Goal: Information Seeking & Learning: Learn about a topic

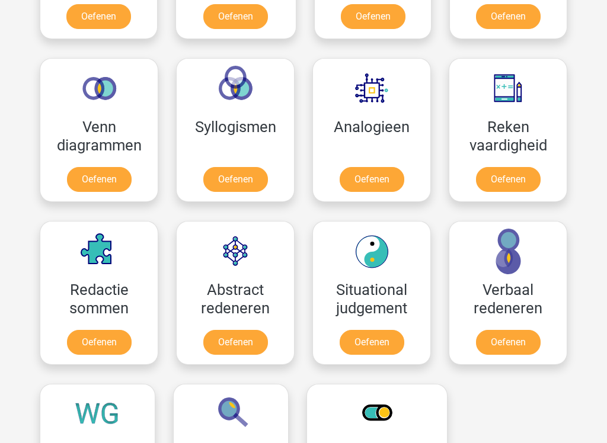
scroll to position [653, 0]
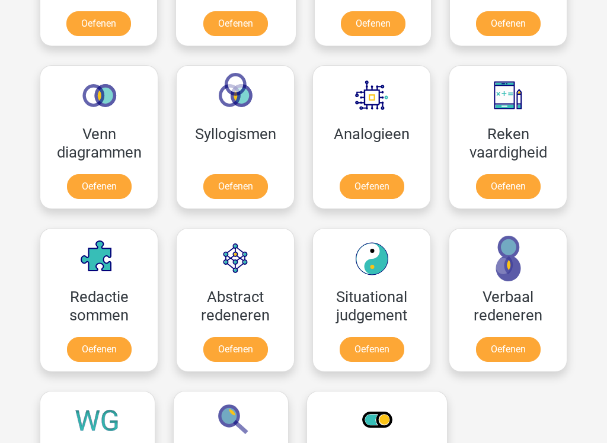
click at [528, 196] on link "Oefenen" at bounding box center [508, 187] width 65 height 25
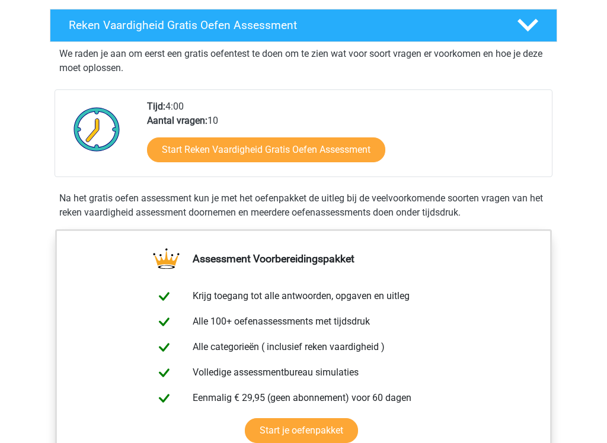
scroll to position [204, 0]
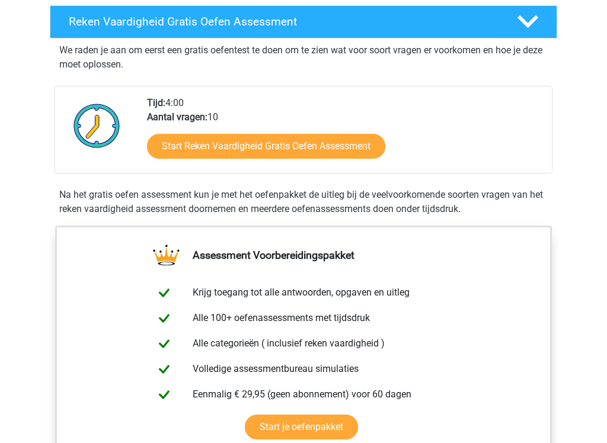
click at [156, 157] on link "Start Reken Vaardigheid Gratis Oefen Assessment" at bounding box center [266, 146] width 238 height 25
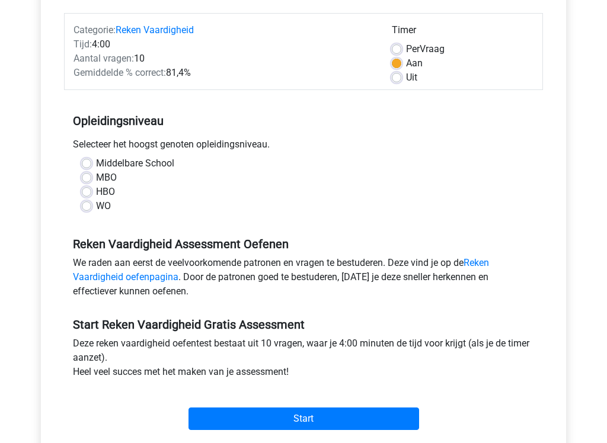
scroll to position [142, 0]
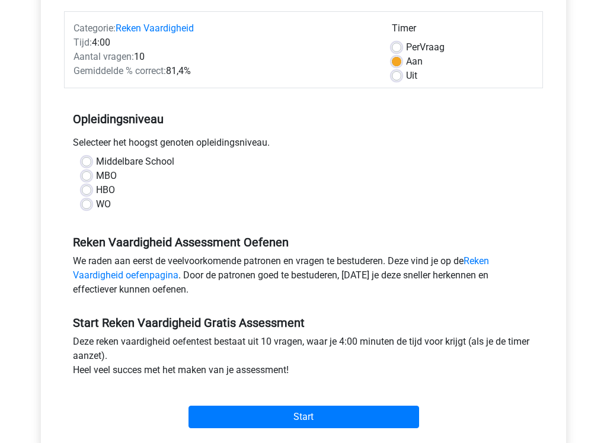
click at [81, 210] on div "Middelbare School MBO HBO WO" at bounding box center [303, 183] width 461 height 57
click at [96, 203] on label "WO" at bounding box center [103, 205] width 15 height 14
click at [89, 203] on input "WO" at bounding box center [86, 204] width 9 height 12
radio input "true"
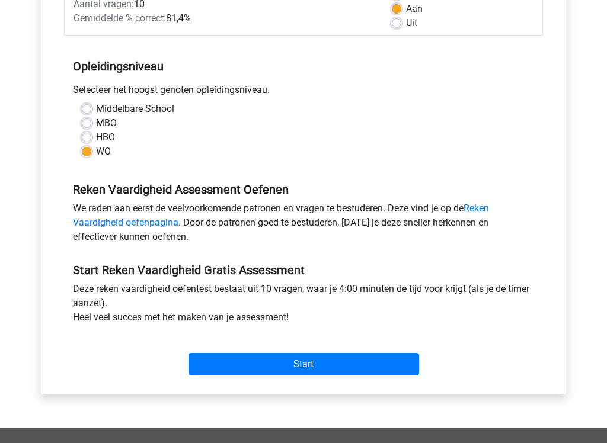
scroll to position [209, 0]
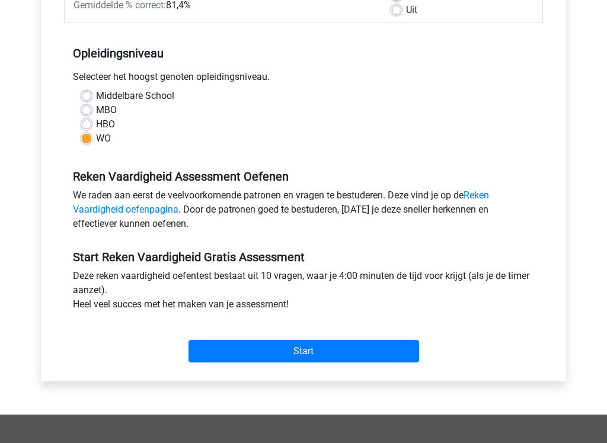
click at [404, 353] on input "Start" at bounding box center [303, 351] width 231 height 23
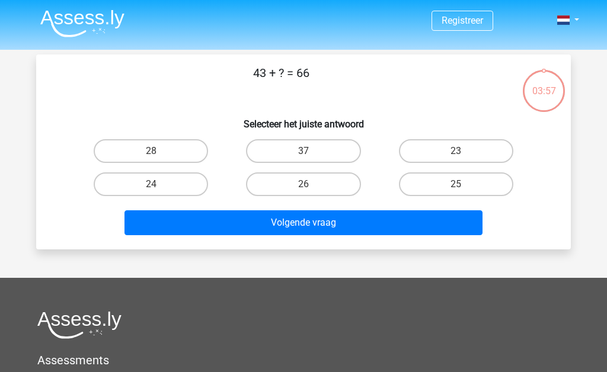
click at [471, 135] on div "23" at bounding box center [456, 151] width 152 height 33
click at [485, 149] on label "23" at bounding box center [456, 151] width 114 height 24
click at [464, 151] on input "23" at bounding box center [460, 155] width 8 height 8
radio input "true"
click at [366, 216] on button "Volgende vraag" at bounding box center [303, 222] width 359 height 25
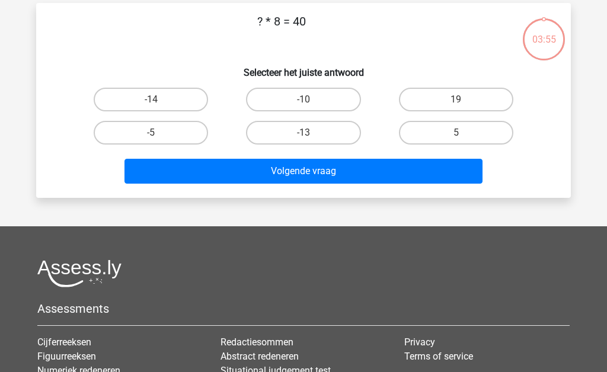
scroll to position [55, 0]
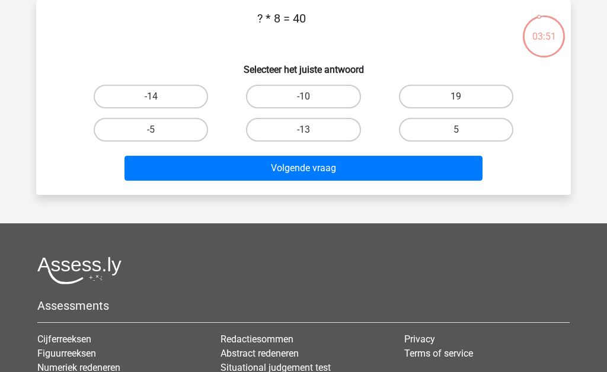
click at [448, 134] on label "5" at bounding box center [456, 130] width 114 height 24
click at [456, 134] on input "5" at bounding box center [460, 134] width 8 height 8
radio input "true"
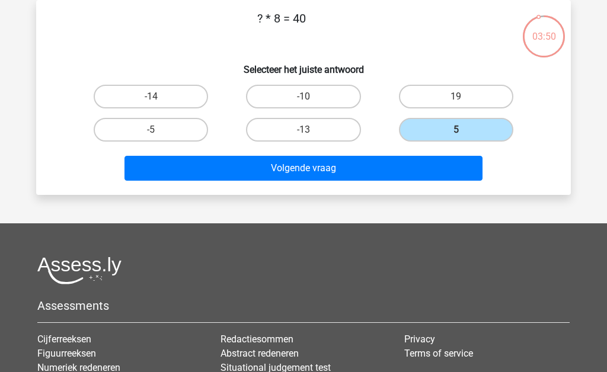
click at [400, 165] on button "Volgende vraag" at bounding box center [303, 168] width 359 height 25
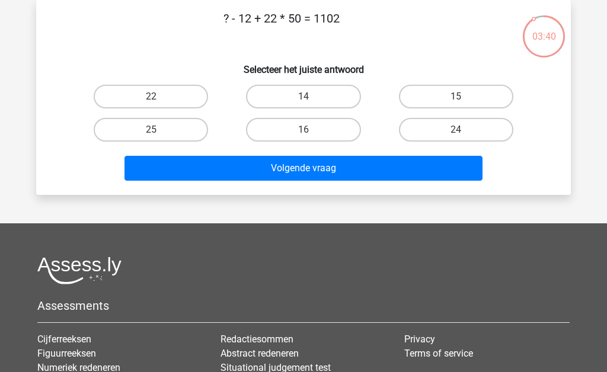
click at [337, 88] on label "14" at bounding box center [303, 97] width 114 height 24
click at [311, 97] on input "14" at bounding box center [307, 101] width 8 height 8
radio input "true"
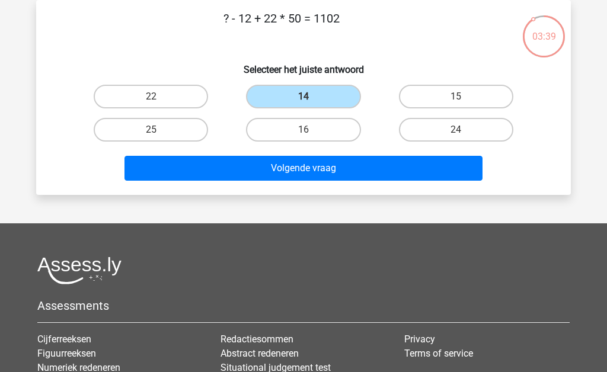
click at [338, 174] on button "Volgende vraag" at bounding box center [303, 168] width 359 height 25
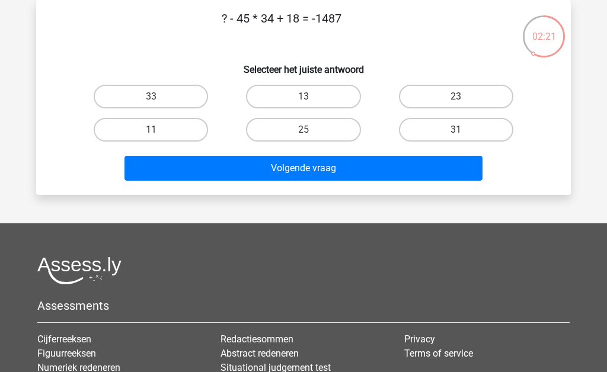
click at [303, 168] on button "Volgende vraag" at bounding box center [303, 168] width 359 height 25
click at [289, 156] on button "Volgende vraag" at bounding box center [303, 168] width 359 height 25
click at [312, 119] on label "25" at bounding box center [303, 130] width 114 height 24
click at [311, 130] on input "25" at bounding box center [307, 134] width 8 height 8
radio input "true"
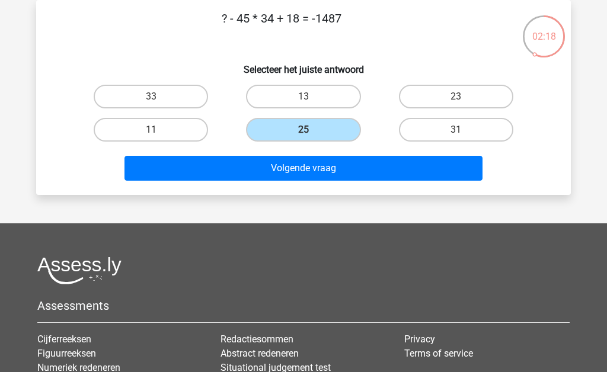
click at [324, 100] on label "13" at bounding box center [303, 97] width 114 height 24
click at [311, 100] on input "13" at bounding box center [307, 101] width 8 height 8
radio input "true"
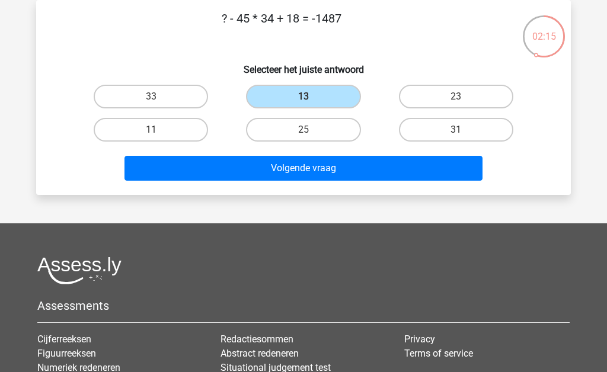
click at [114, 101] on label "33" at bounding box center [151, 97] width 114 height 24
click at [151, 101] on input "33" at bounding box center [155, 101] width 8 height 8
radio input "true"
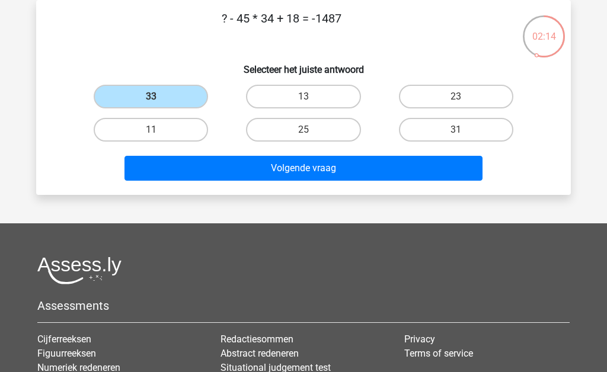
click at [304, 156] on button "Volgende vraag" at bounding box center [303, 168] width 359 height 25
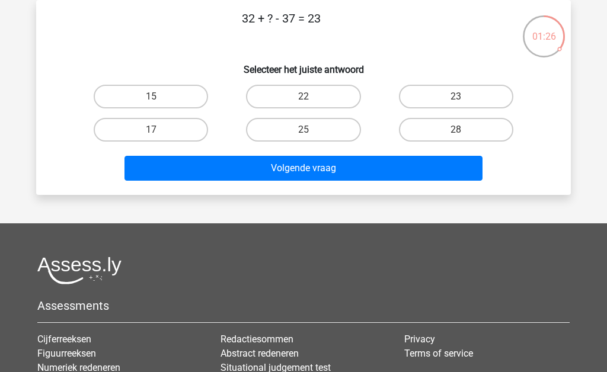
click at [109, 96] on label "15" at bounding box center [151, 97] width 114 height 24
click at [151, 97] on input "15" at bounding box center [155, 101] width 8 height 8
radio input "true"
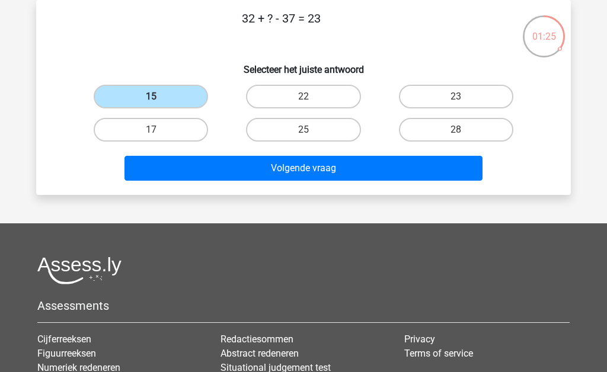
click at [348, 170] on button "Volgende vraag" at bounding box center [303, 168] width 359 height 25
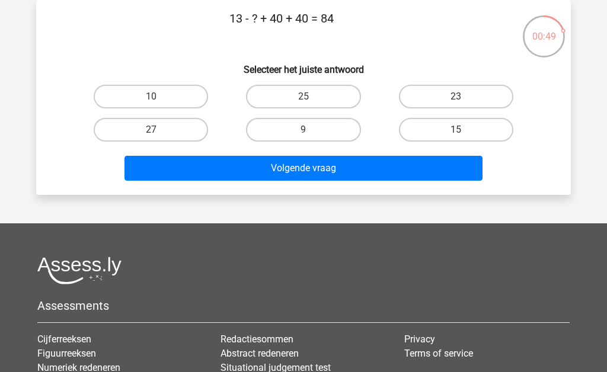
click at [342, 134] on label "9" at bounding box center [303, 130] width 114 height 24
click at [311, 134] on input "9" at bounding box center [307, 134] width 8 height 8
radio input "true"
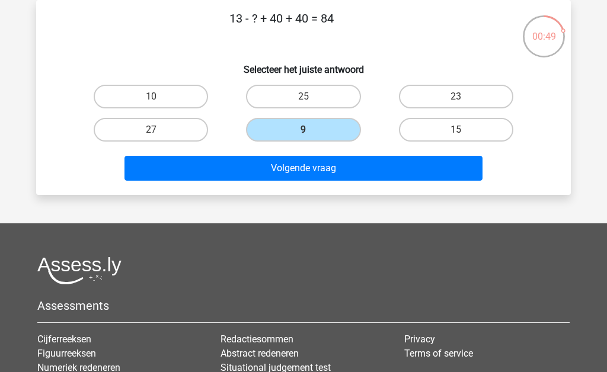
click at [365, 173] on button "Volgende vraag" at bounding box center [303, 168] width 359 height 25
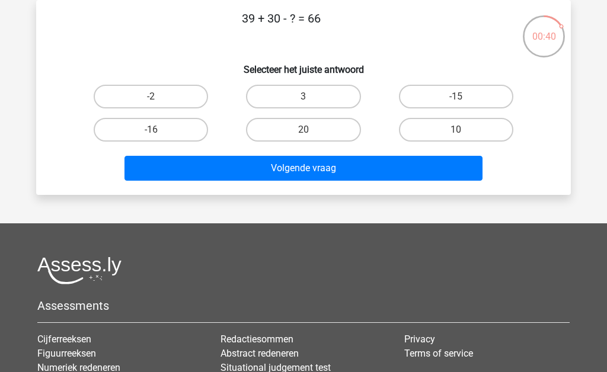
click at [331, 94] on label "3" at bounding box center [303, 97] width 114 height 24
click at [311, 97] on input "3" at bounding box center [307, 101] width 8 height 8
radio input "true"
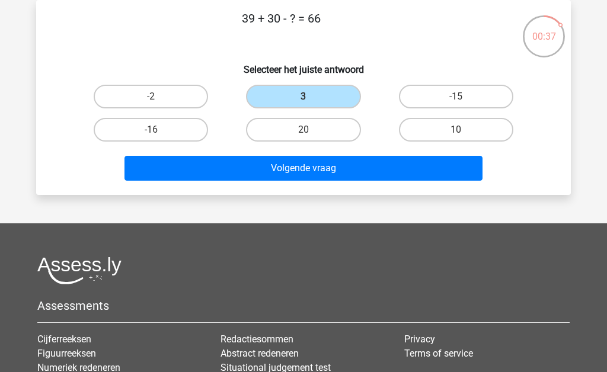
click at [387, 171] on button "Volgende vraag" at bounding box center [303, 168] width 359 height 25
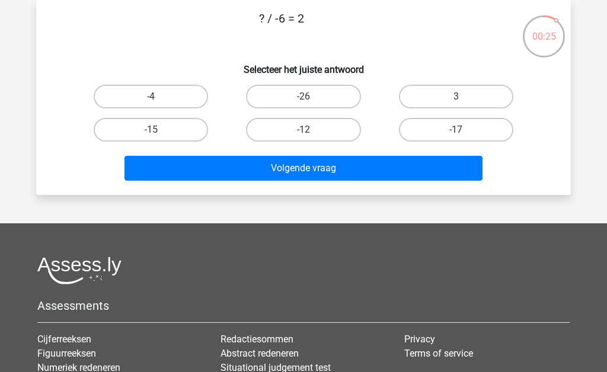
click at [330, 123] on label "-12" at bounding box center [303, 130] width 114 height 24
click at [311, 130] on input "-12" at bounding box center [307, 134] width 8 height 8
radio input "true"
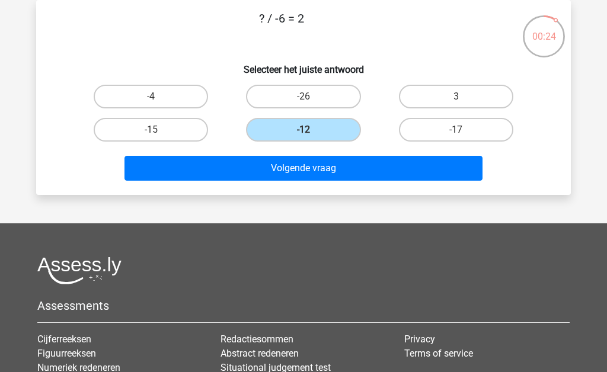
click at [299, 178] on button "Volgende vraag" at bounding box center [303, 168] width 359 height 25
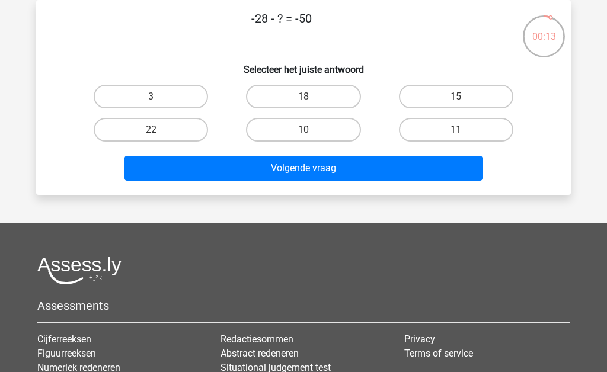
click at [170, 128] on label "22" at bounding box center [151, 130] width 114 height 24
click at [159, 130] on input "22" at bounding box center [155, 134] width 8 height 8
radio input "true"
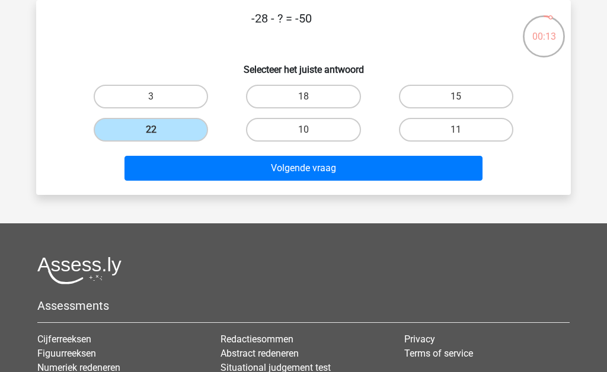
click at [239, 168] on button "Volgende vraag" at bounding box center [303, 168] width 359 height 25
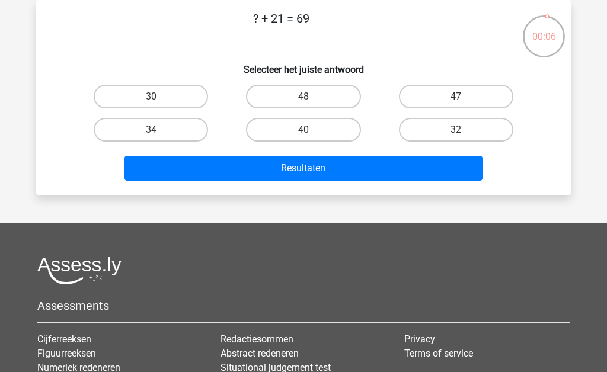
click at [326, 85] on label "48" at bounding box center [303, 97] width 114 height 24
click at [311, 97] on input "48" at bounding box center [307, 101] width 8 height 8
radio input "true"
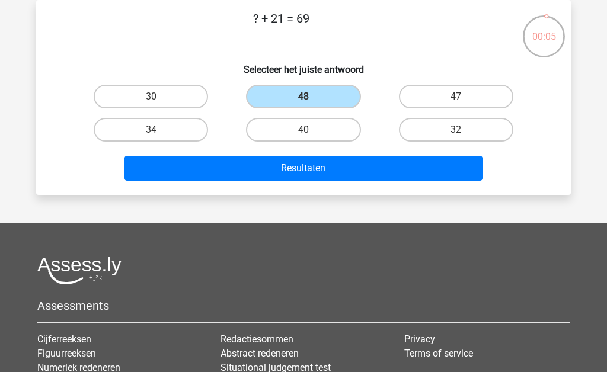
click at [287, 161] on button "Resultaten" at bounding box center [303, 168] width 359 height 25
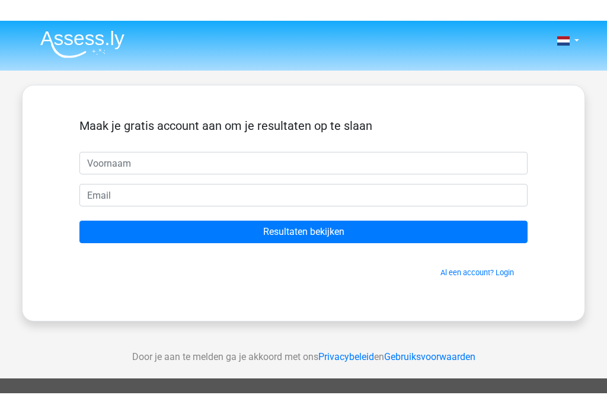
scroll to position [7, 0]
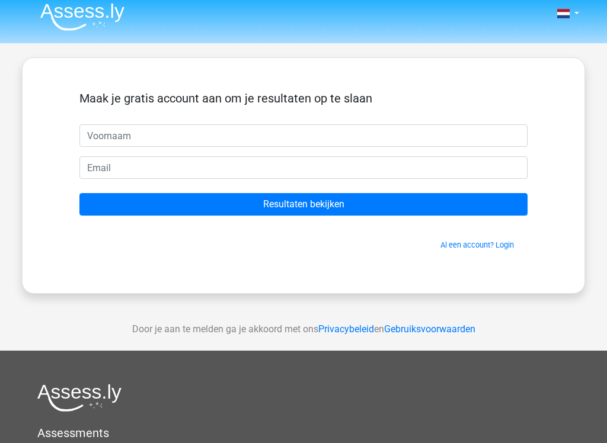
click at [302, 132] on input "text" at bounding box center [303, 135] width 448 height 23
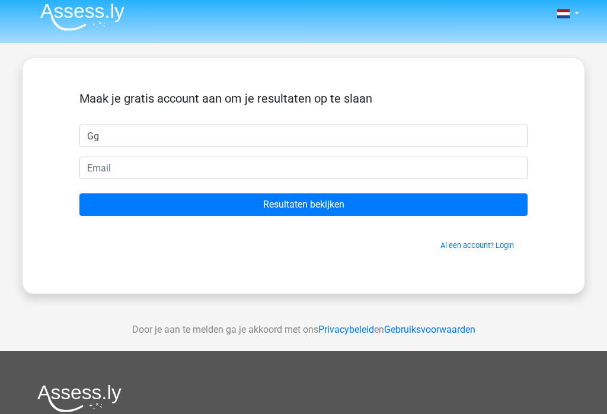
type input "Gg"
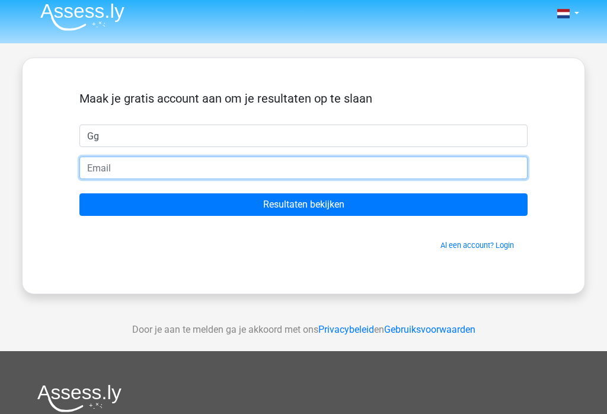
click at [293, 164] on input "email" at bounding box center [303, 167] width 448 height 23
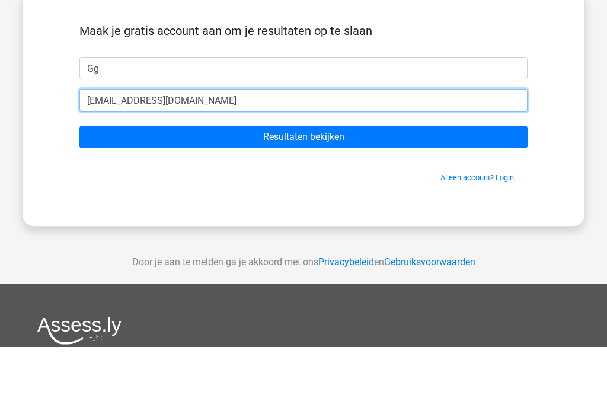
type input "hgyhbg@gmail.com"
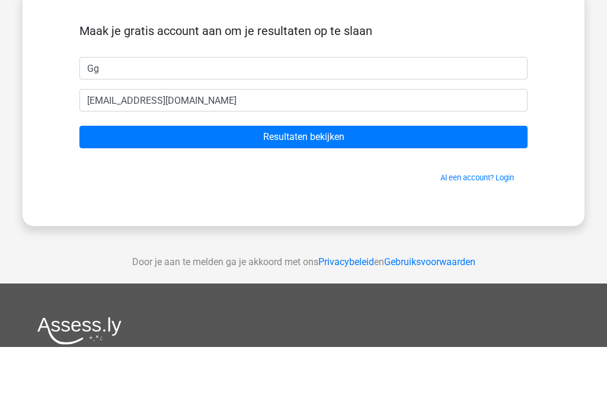
click at [486, 193] on input "Resultaten bekijken" at bounding box center [303, 204] width 448 height 23
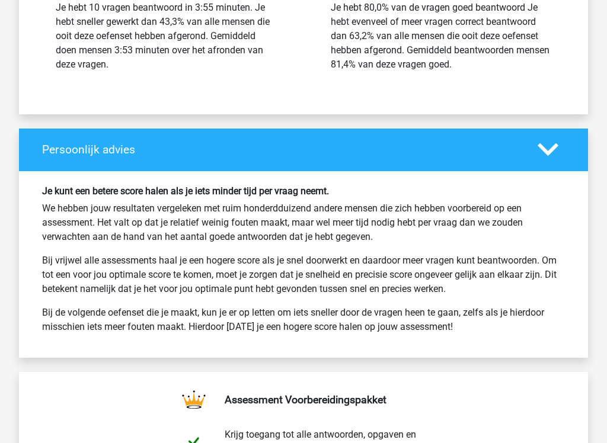
scroll to position [1782, 0]
click at [546, 149] on polygon at bounding box center [548, 149] width 21 height 13
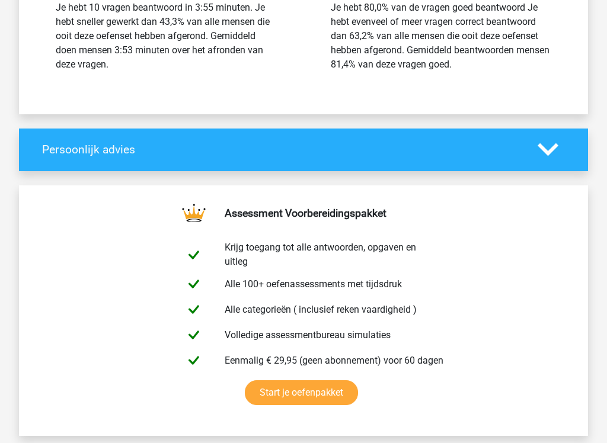
click at [541, 155] on icon at bounding box center [548, 149] width 21 height 21
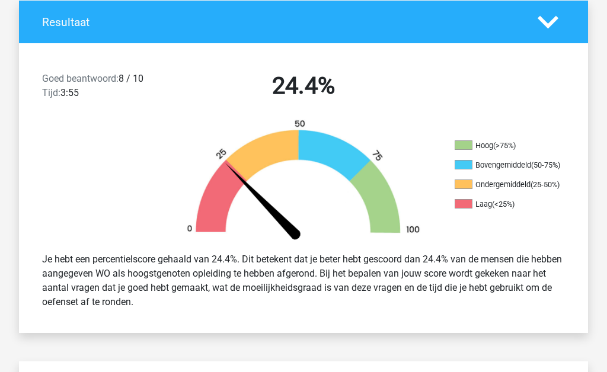
scroll to position [250, 0]
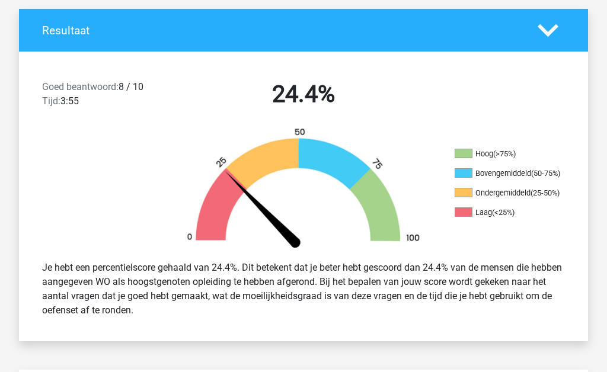
click at [552, 35] on icon at bounding box center [548, 30] width 21 height 21
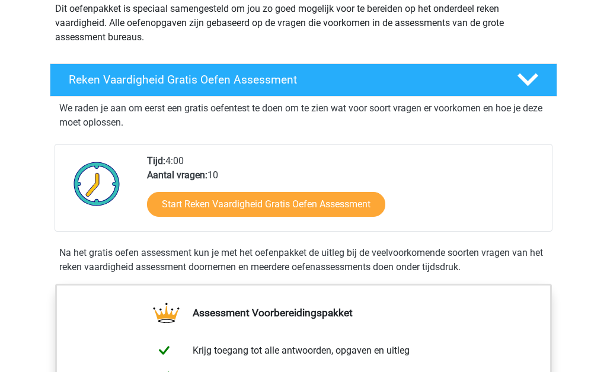
scroll to position [146, 0]
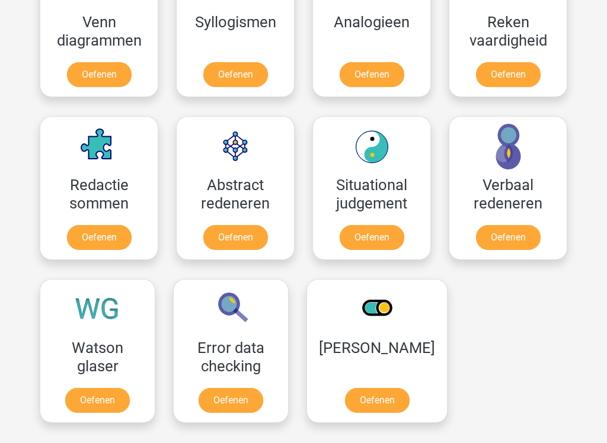
scroll to position [766, 0]
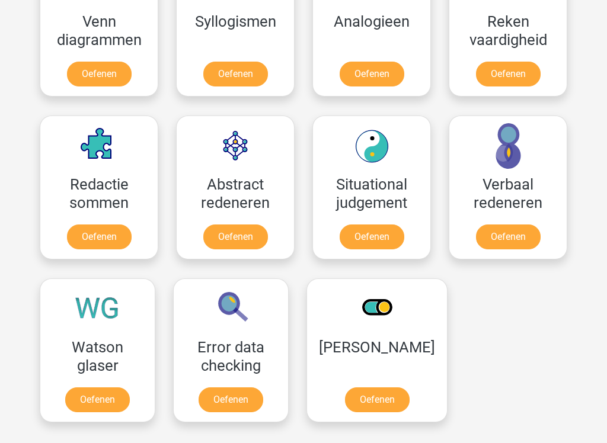
click at [497, 249] on link "Oefenen" at bounding box center [508, 237] width 65 height 25
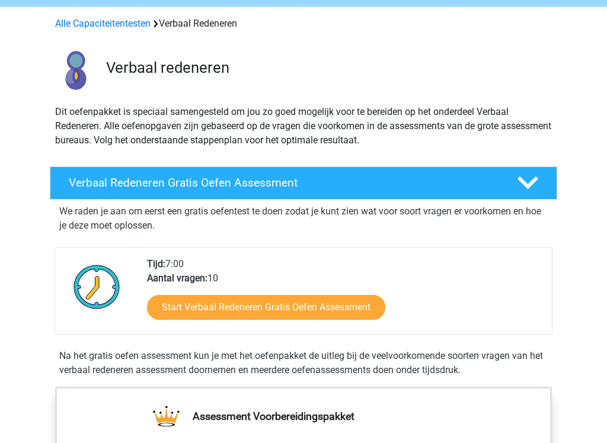
scroll to position [49, 0]
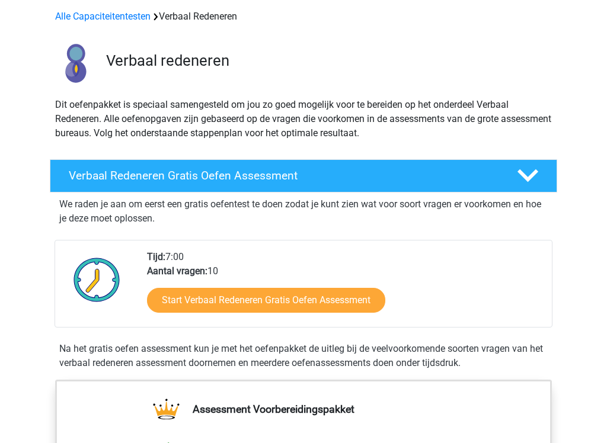
click at [355, 298] on link "Start Verbaal Redeneren Gratis Oefen Assessment" at bounding box center [266, 301] width 238 height 25
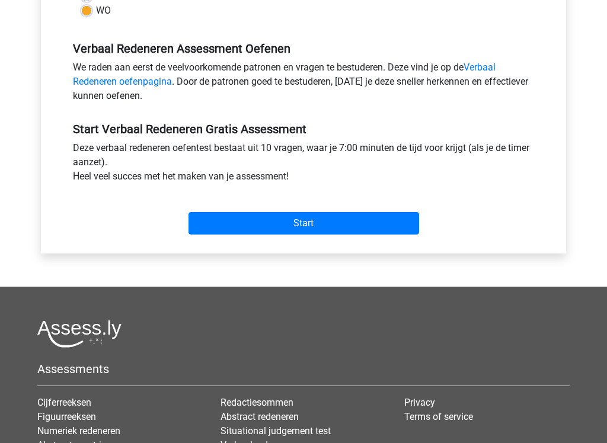
scroll to position [338, 0]
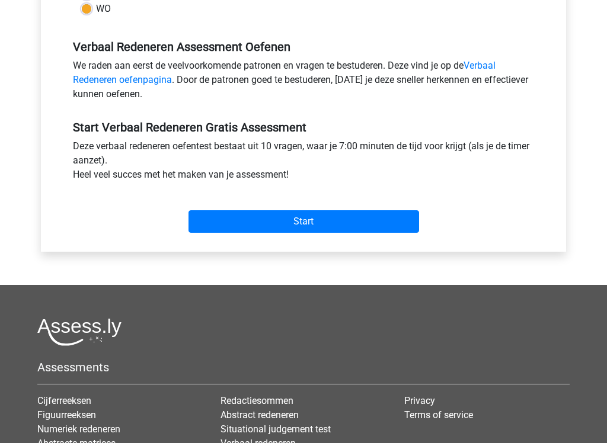
click at [367, 212] on input "Start" at bounding box center [303, 222] width 231 height 23
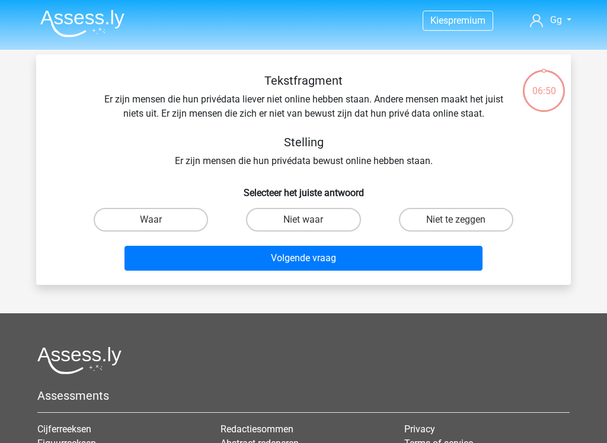
click at [168, 198] on h6 "Selecteer het juiste antwoord" at bounding box center [303, 188] width 497 height 21
click at [174, 216] on label "Waar" at bounding box center [151, 220] width 114 height 24
click at [159, 220] on input "Waar" at bounding box center [155, 224] width 8 height 8
radio input "true"
click at [266, 260] on button "Volgende vraag" at bounding box center [303, 258] width 359 height 25
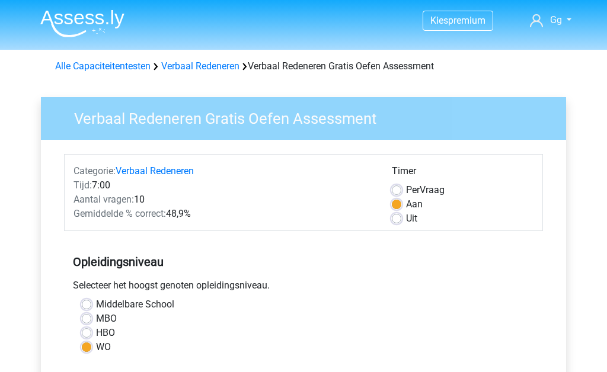
scroll to position [376, 0]
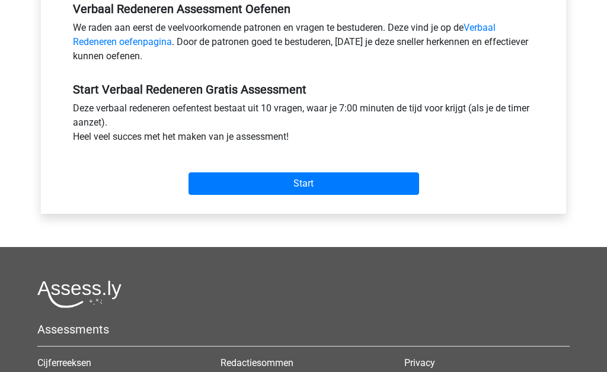
click at [257, 184] on input "Start" at bounding box center [303, 183] width 231 height 23
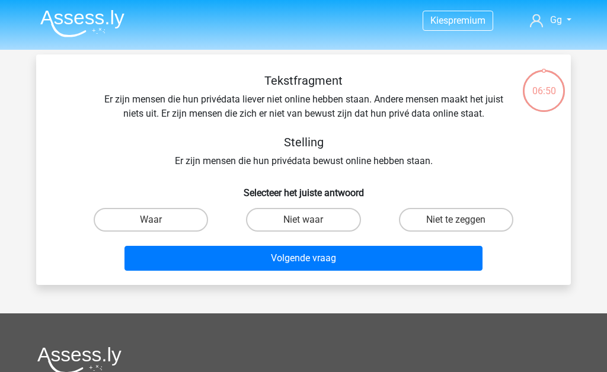
click at [188, 219] on label "Waar" at bounding box center [151, 220] width 114 height 24
click at [159, 220] on input "Waar" at bounding box center [155, 224] width 8 height 8
radio input "true"
click at [438, 221] on label "Niet te zeggen" at bounding box center [456, 220] width 114 height 24
click at [456, 221] on input "Niet te zeggen" at bounding box center [460, 224] width 8 height 8
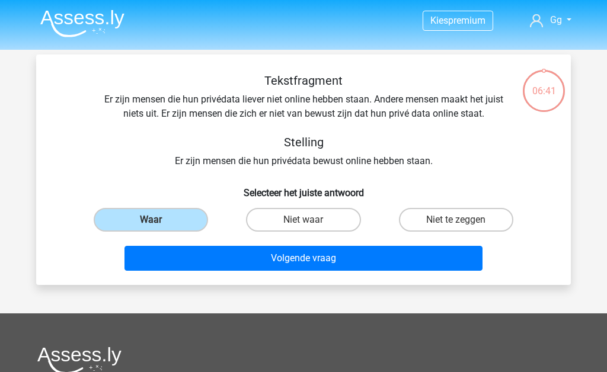
radio input "true"
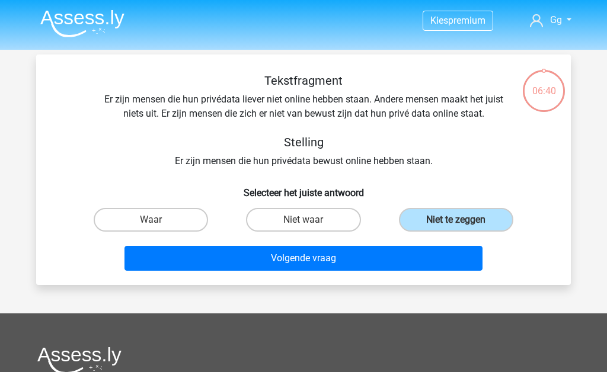
click at [382, 262] on button "Volgende vraag" at bounding box center [303, 258] width 359 height 25
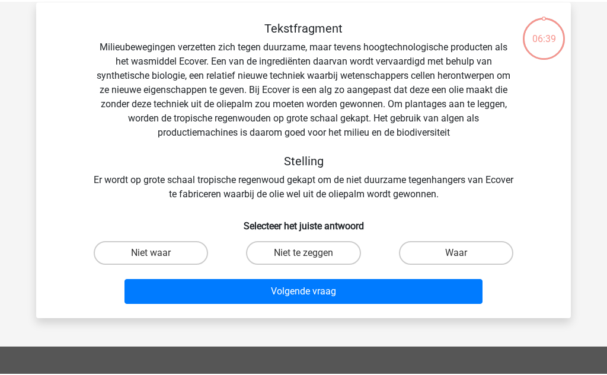
scroll to position [55, 0]
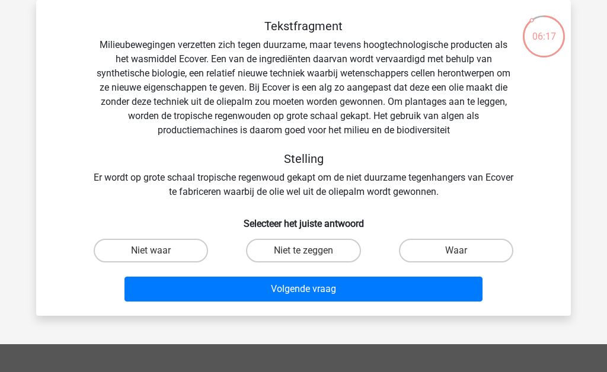
click at [445, 248] on label "Waar" at bounding box center [456, 251] width 114 height 24
click at [456, 251] on input "Waar" at bounding box center [460, 255] width 8 height 8
radio input "true"
click at [333, 290] on button "Volgende vraag" at bounding box center [303, 289] width 359 height 25
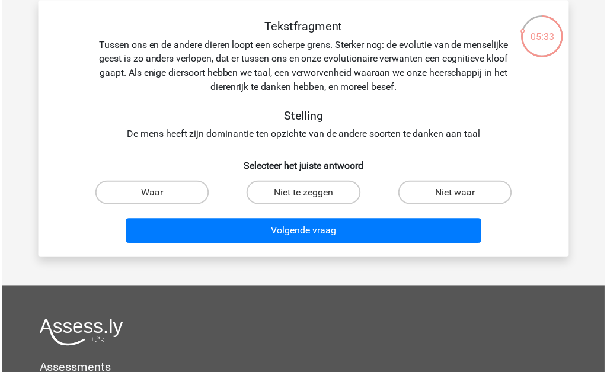
scroll to position [56, 0]
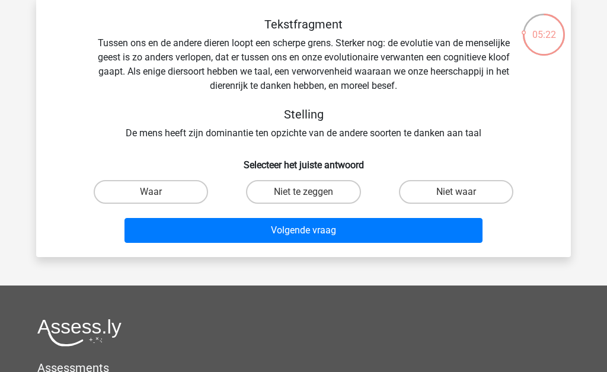
click at [181, 188] on label "Waar" at bounding box center [151, 192] width 114 height 24
click at [159, 192] on input "Waar" at bounding box center [155, 196] width 8 height 8
radio input "true"
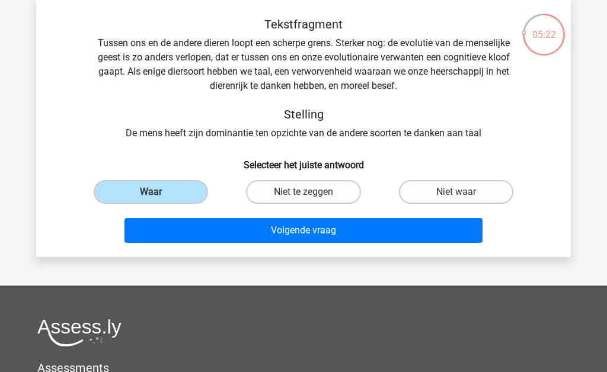
click at [216, 222] on button "Volgende vraag" at bounding box center [303, 230] width 359 height 25
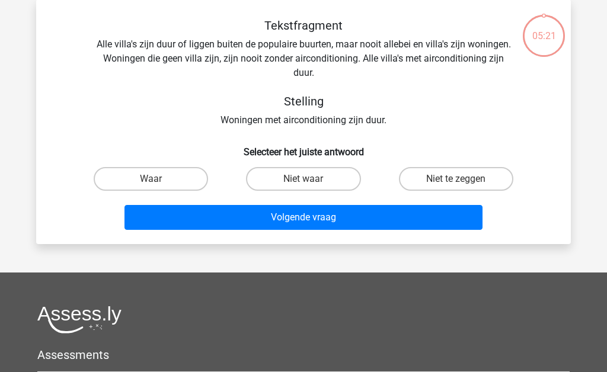
scroll to position [55, 0]
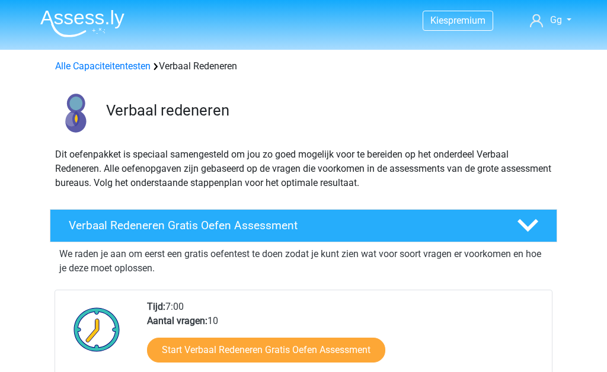
scroll to position [88, 0]
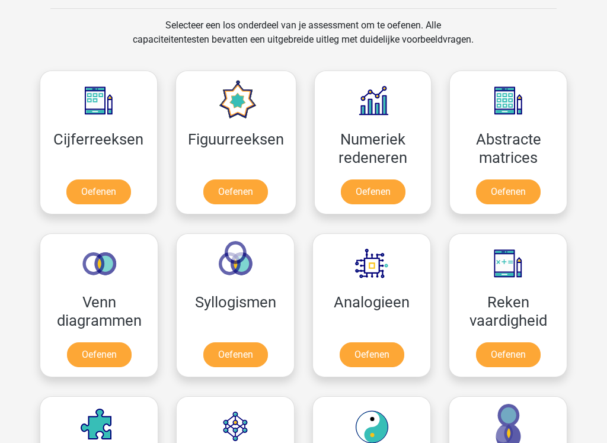
scroll to position [485, 0]
click at [379, 190] on link "Oefenen" at bounding box center [373, 192] width 65 height 25
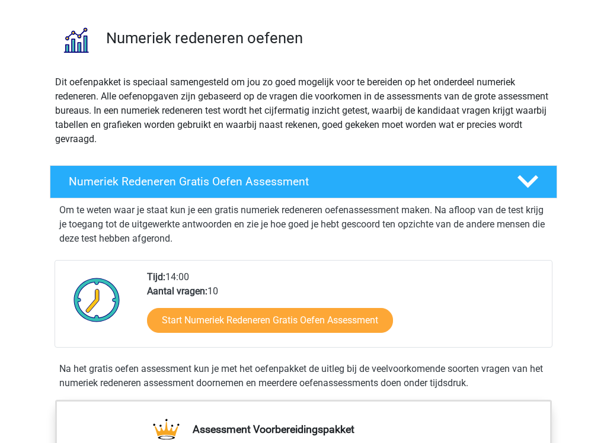
scroll to position [76, 0]
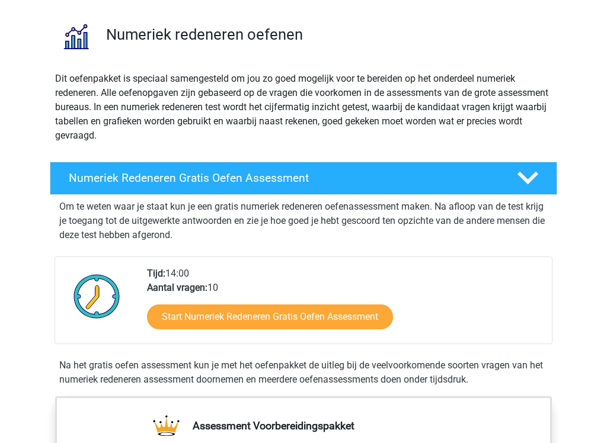
click at [330, 318] on link "Start Numeriek Redeneren Gratis Oefen Assessment" at bounding box center [270, 317] width 246 height 25
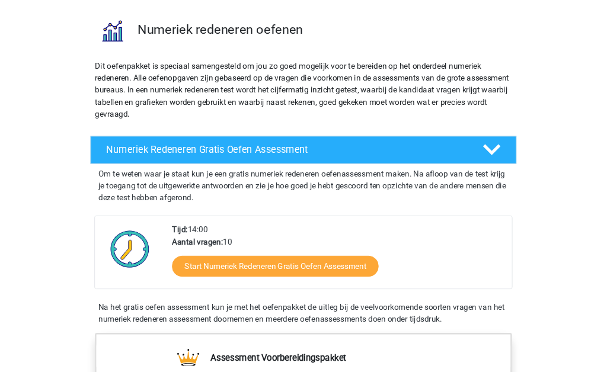
scroll to position [114, 0]
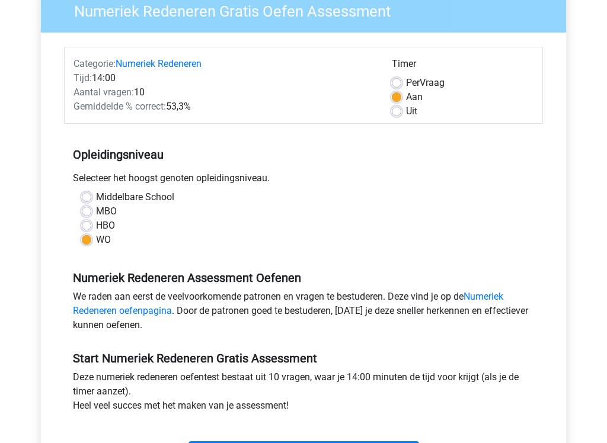
scroll to position [110, 0]
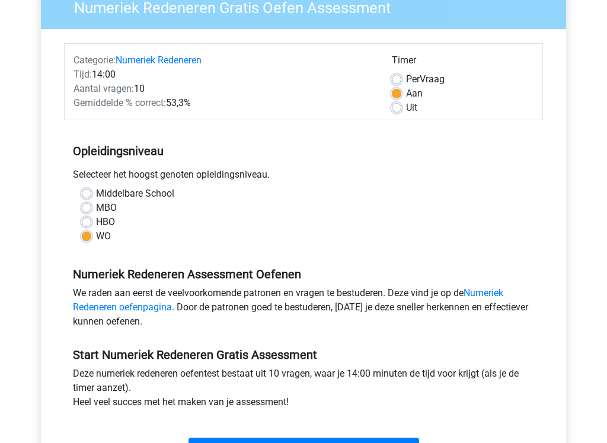
click at [406, 105] on label "Uit" at bounding box center [411, 108] width 11 height 14
click at [398, 105] on input "Uit" at bounding box center [396, 107] width 9 height 12
radio input "true"
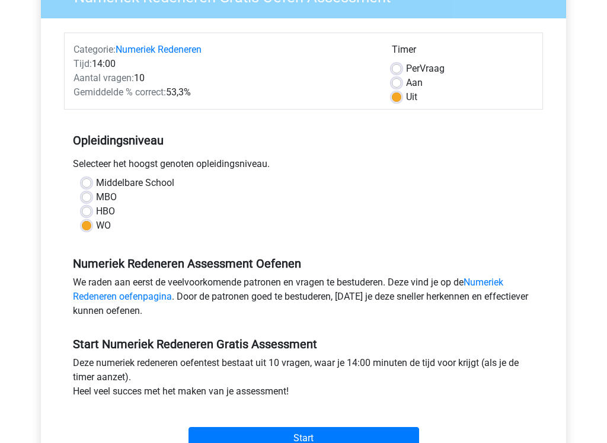
scroll to position [127, 0]
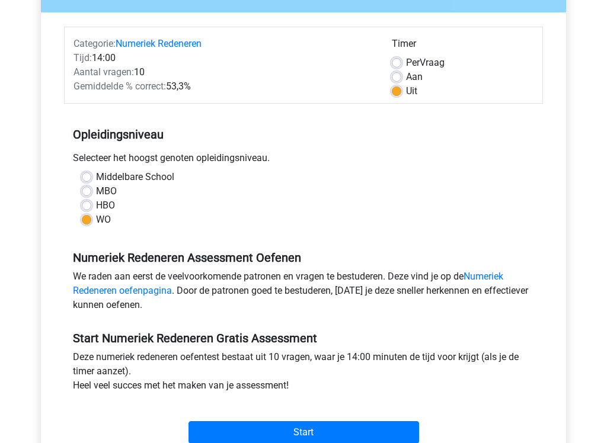
click at [411, 73] on label "Aan" at bounding box center [414, 78] width 17 height 14
click at [401, 73] on input "Aan" at bounding box center [396, 77] width 9 height 12
radio input "true"
click at [431, 60] on label "Per Vraag" at bounding box center [425, 63] width 39 height 14
click at [401, 60] on input "Per Vraag" at bounding box center [396, 62] width 9 height 12
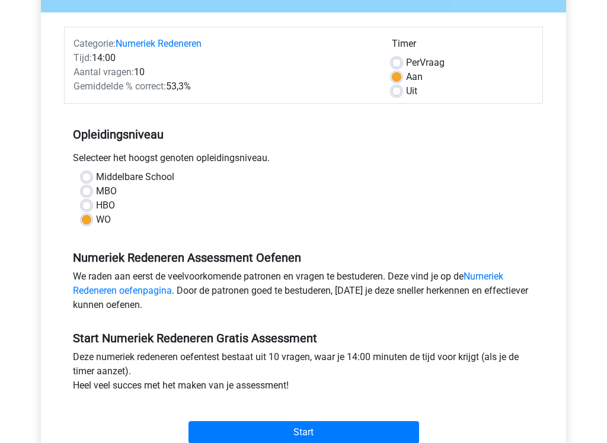
radio input "true"
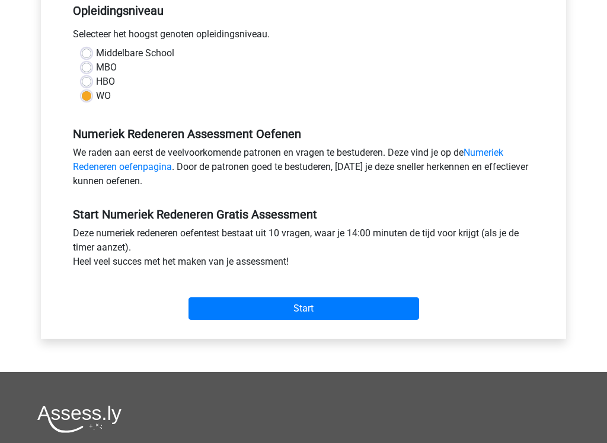
scroll to position [252, 0]
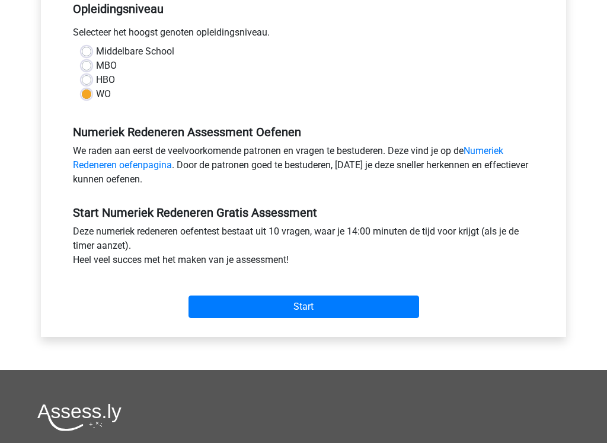
click at [341, 304] on input "Start" at bounding box center [303, 307] width 231 height 23
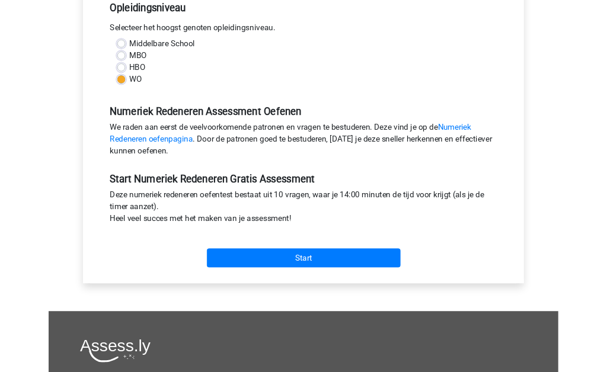
scroll to position [291, 0]
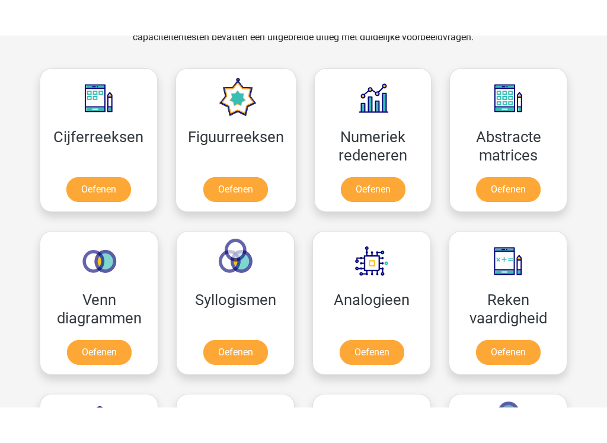
scroll to position [510, 0]
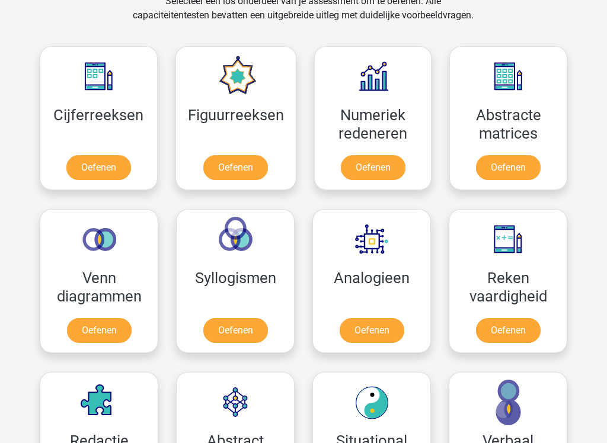
click at [246, 174] on link "Oefenen" at bounding box center [235, 167] width 65 height 25
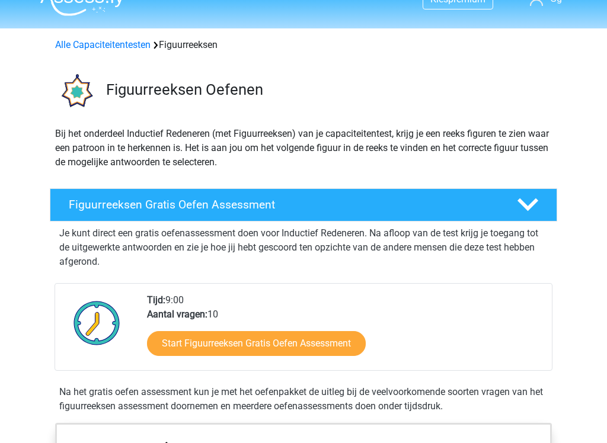
scroll to position [27, 0]
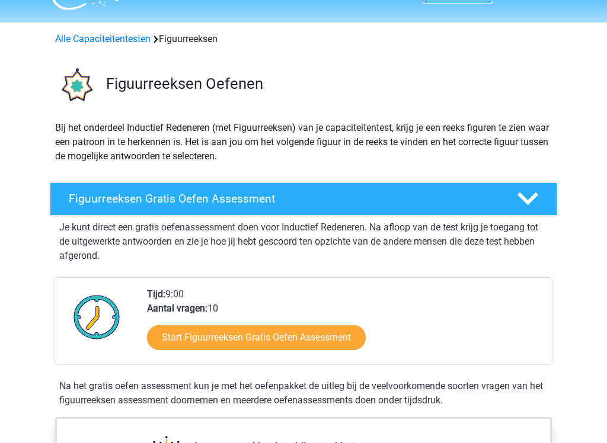
click at [330, 328] on link "Start Figuurreeksen Gratis Oefen Assessment" at bounding box center [256, 337] width 219 height 25
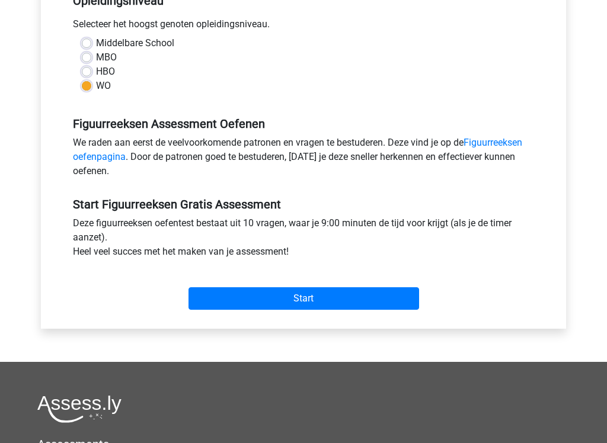
scroll to position [281, 0]
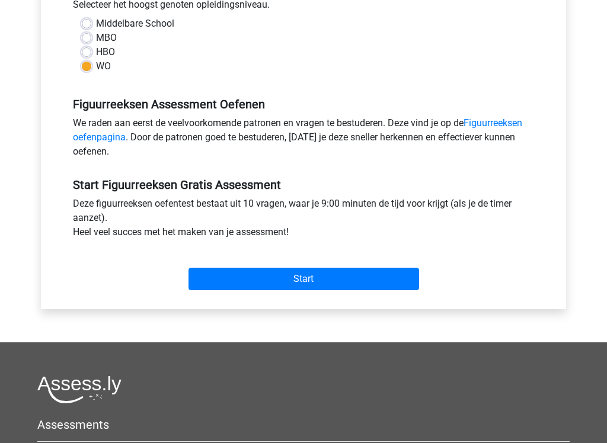
click at [366, 289] on input "Start" at bounding box center [303, 279] width 231 height 23
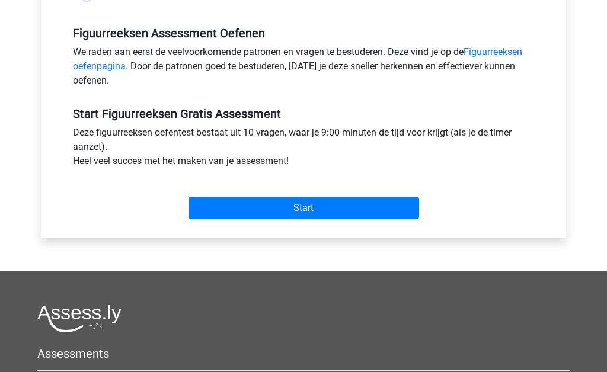
scroll to position [350, 0]
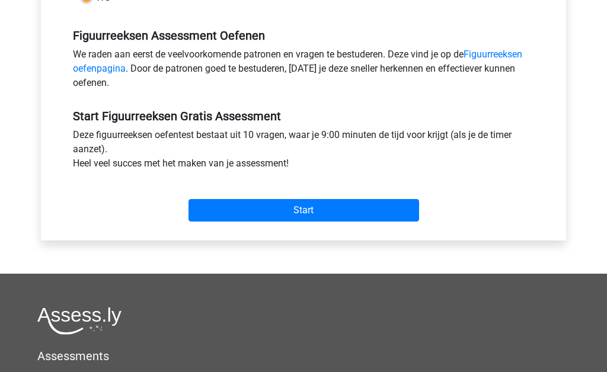
click at [353, 209] on input "Start" at bounding box center [303, 210] width 231 height 23
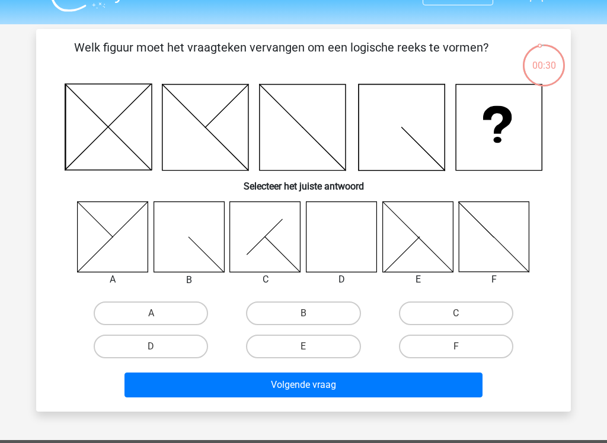
scroll to position [25, 0]
click at [179, 338] on label "D" at bounding box center [151, 347] width 114 height 24
click at [159, 347] on input "D" at bounding box center [155, 351] width 8 height 8
radio input "true"
click at [222, 372] on button "Volgende vraag" at bounding box center [303, 385] width 359 height 25
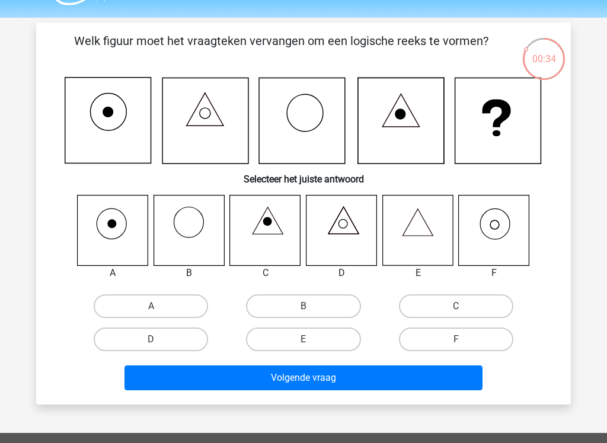
scroll to position [34, 0]
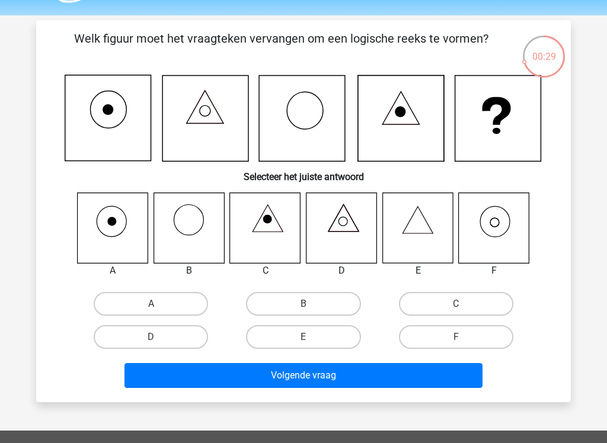
click at [474, 334] on label "F" at bounding box center [456, 337] width 114 height 24
click at [464, 337] on input "F" at bounding box center [460, 341] width 8 height 8
radio input "true"
click at [455, 369] on button "Volgende vraag" at bounding box center [303, 375] width 359 height 25
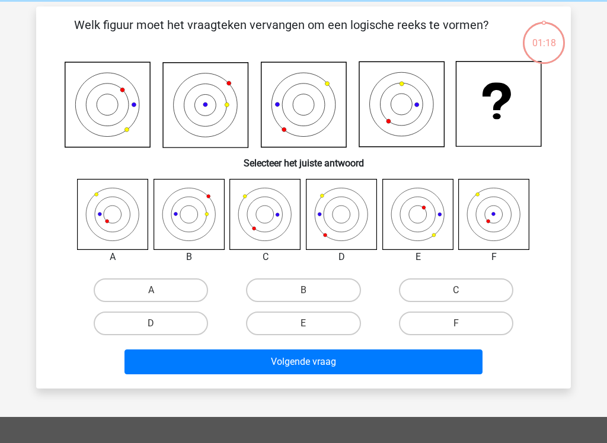
scroll to position [55, 0]
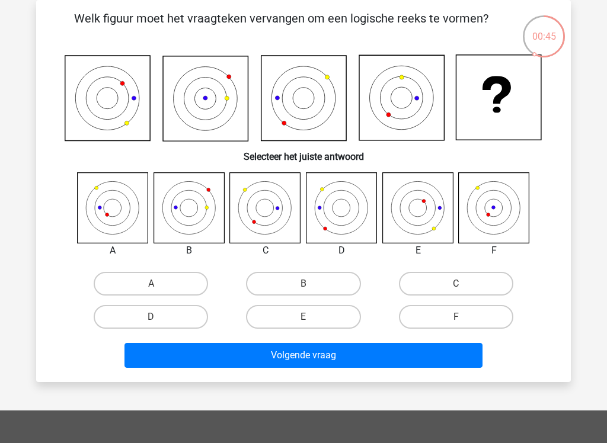
click at [159, 289] on input "A" at bounding box center [155, 288] width 8 height 8
radio input "true"
click at [274, 354] on button "Volgende vraag" at bounding box center [303, 355] width 359 height 25
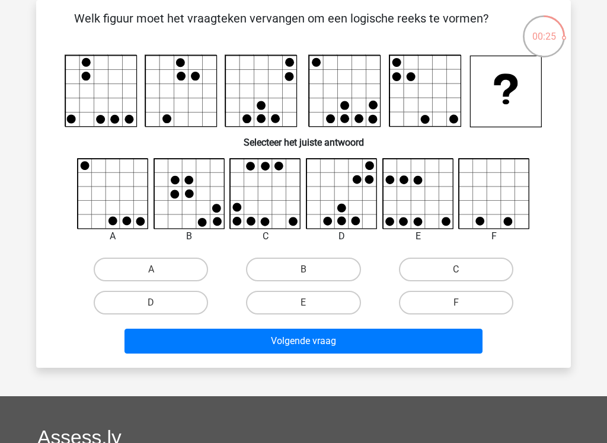
click at [177, 266] on label "A" at bounding box center [151, 270] width 114 height 24
click at [159, 270] on input "A" at bounding box center [155, 274] width 8 height 8
radio input "true"
click at [375, 338] on button "Volgende vraag" at bounding box center [303, 341] width 359 height 25
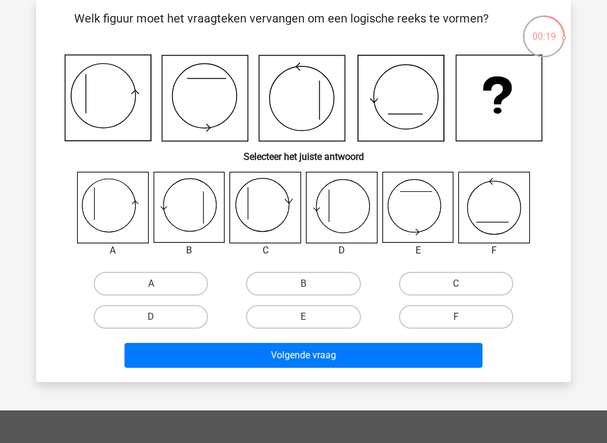
click at [318, 277] on label "B" at bounding box center [303, 284] width 114 height 24
click at [311, 284] on input "B" at bounding box center [307, 288] width 8 height 8
radio input "true"
click at [318, 357] on button "Volgende vraag" at bounding box center [303, 355] width 359 height 25
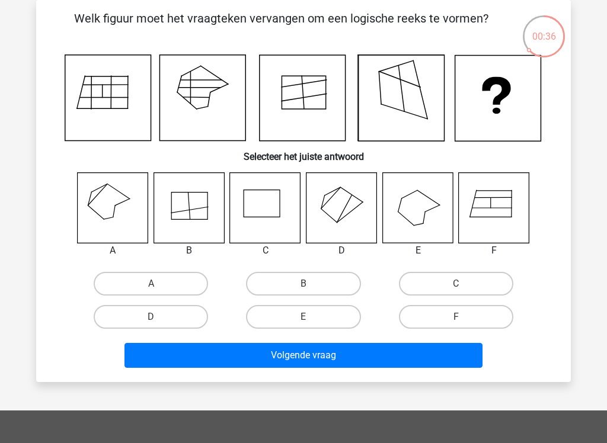
click at [188, 285] on label "A" at bounding box center [151, 284] width 114 height 24
click at [159, 285] on input "A" at bounding box center [155, 288] width 8 height 8
radio input "true"
click at [359, 356] on button "Volgende vraag" at bounding box center [303, 355] width 359 height 25
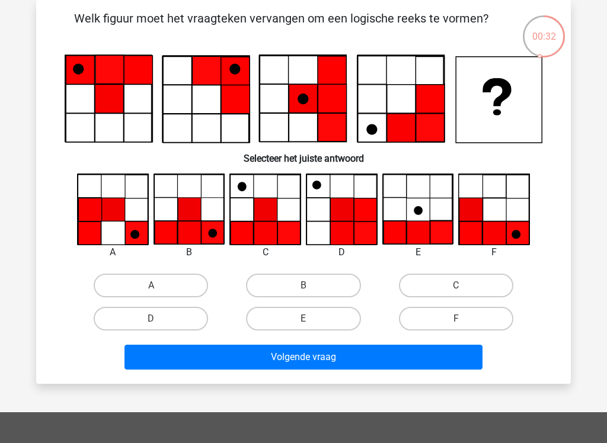
click at [333, 285] on label "B" at bounding box center [303, 286] width 114 height 24
click at [311, 286] on input "B" at bounding box center [307, 290] width 8 height 8
radio input "true"
click at [369, 353] on button "Volgende vraag" at bounding box center [303, 357] width 359 height 25
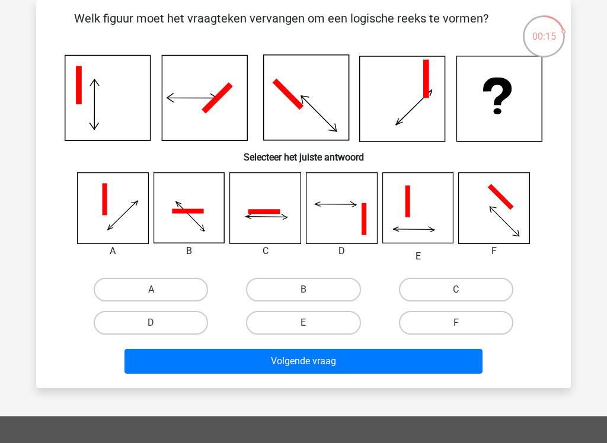
click at [333, 291] on label "B" at bounding box center [303, 290] width 114 height 24
click at [311, 291] on input "B" at bounding box center [307, 294] width 8 height 8
radio input "true"
click at [331, 360] on button "Volgende vraag" at bounding box center [303, 361] width 359 height 25
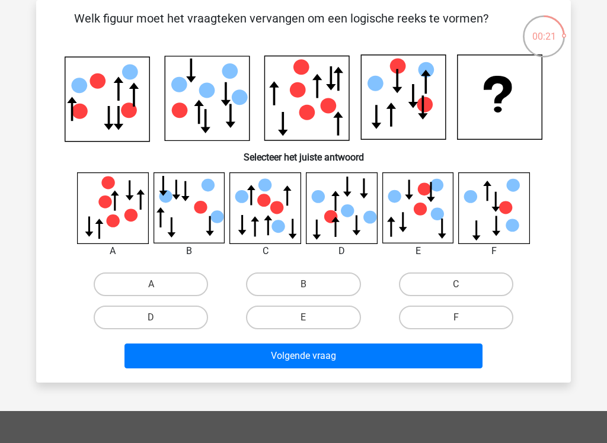
click at [288, 273] on label "B" at bounding box center [303, 285] width 114 height 24
click at [303, 285] on input "B" at bounding box center [307, 289] width 8 height 8
radio input "true"
click at [326, 353] on button "Volgende vraag" at bounding box center [303, 356] width 359 height 25
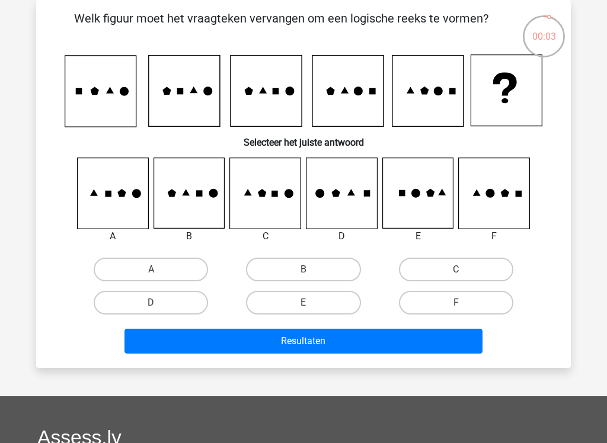
click at [293, 261] on label "B" at bounding box center [303, 270] width 114 height 24
click at [303, 270] on input "B" at bounding box center [307, 274] width 8 height 8
radio input "true"
click at [333, 332] on button "Resultaten" at bounding box center [303, 341] width 359 height 25
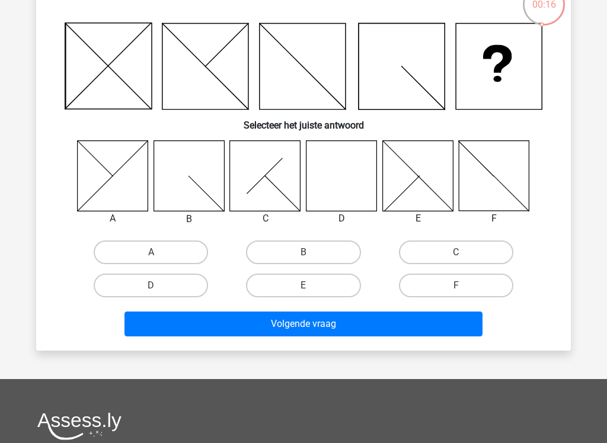
scroll to position [87, 0]
click at [370, 325] on button "Volgende vraag" at bounding box center [303, 324] width 359 height 25
click at [372, 321] on button "Volgende vraag" at bounding box center [303, 324] width 359 height 25
click at [375, 321] on button "Volgende vraag" at bounding box center [303, 324] width 359 height 25
click at [376, 324] on button "Volgende vraag" at bounding box center [303, 324] width 359 height 25
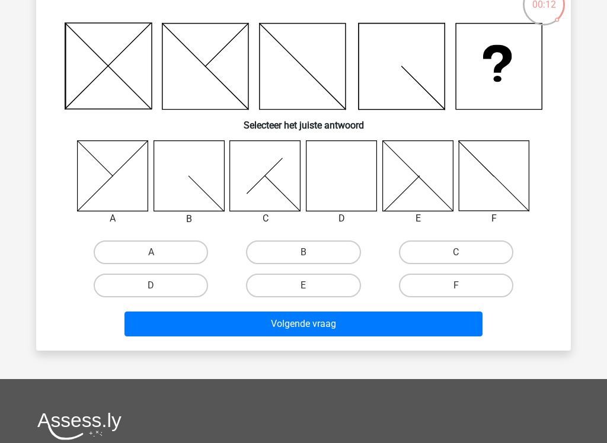
click at [181, 290] on label "D" at bounding box center [151, 286] width 114 height 24
click at [159, 290] on input "D" at bounding box center [155, 290] width 8 height 8
radio input "true"
click at [250, 326] on button "Volgende vraag" at bounding box center [303, 324] width 359 height 25
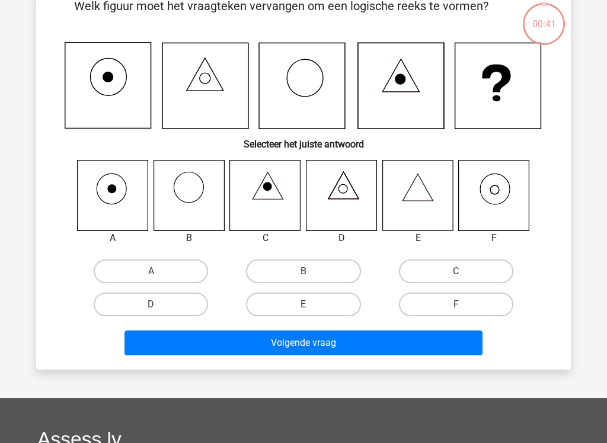
scroll to position [55, 0]
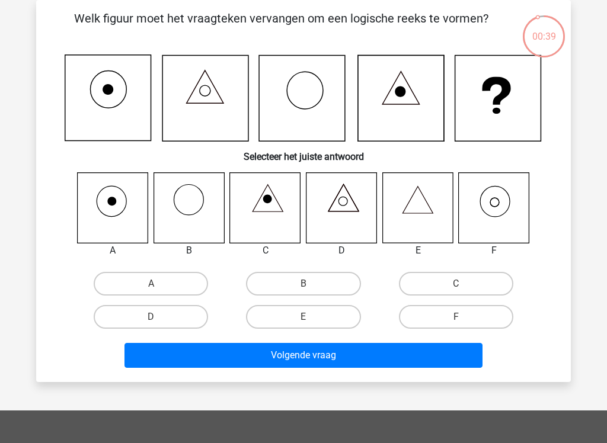
click at [413, 317] on label "F" at bounding box center [456, 317] width 114 height 24
click at [456, 317] on input "F" at bounding box center [460, 321] width 8 height 8
radio input "true"
click at [400, 354] on button "Volgende vraag" at bounding box center [303, 355] width 359 height 25
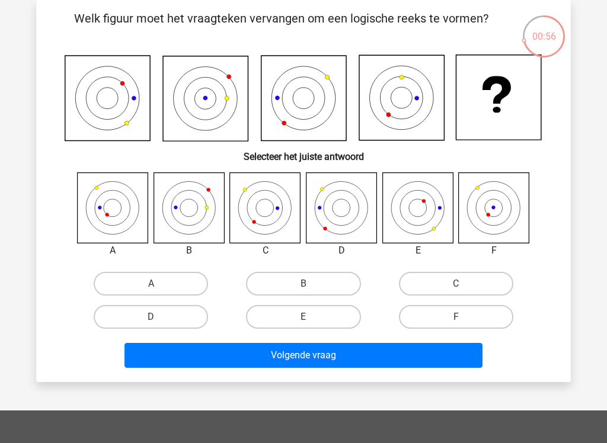
click at [323, 353] on button "Volgende vraag" at bounding box center [303, 355] width 359 height 25
click at [286, 317] on label "E" at bounding box center [303, 317] width 114 height 24
click at [303, 317] on input "E" at bounding box center [307, 321] width 8 height 8
radio input "true"
click at [290, 340] on div "Volgende vraag" at bounding box center [303, 353] width 497 height 39
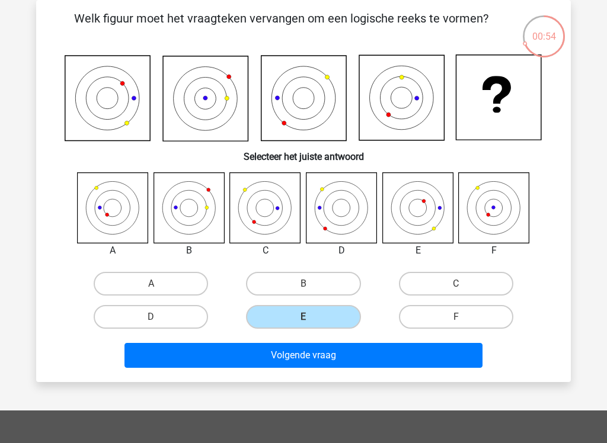
click at [290, 359] on button "Volgende vraag" at bounding box center [303, 355] width 359 height 25
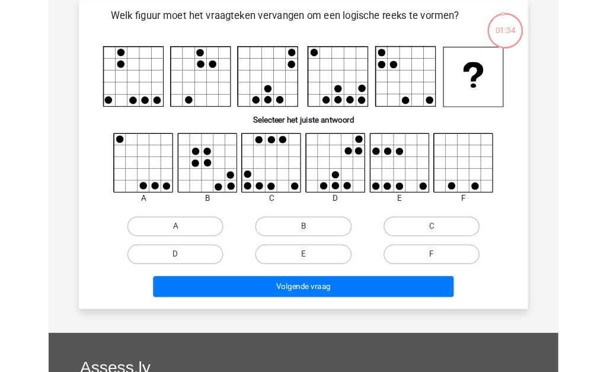
scroll to position [0, 0]
